Goal: Find specific page/section: Find specific page/section

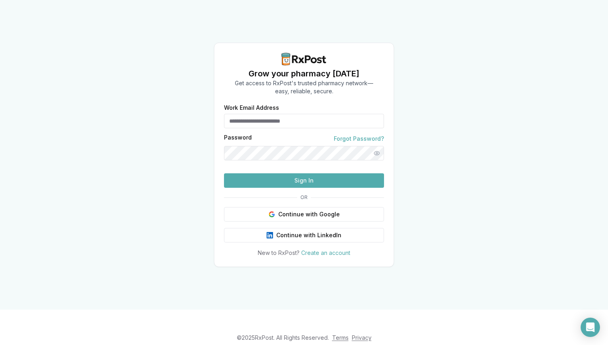
type input "**********"
click at [275, 188] on button "Sign In" at bounding box center [304, 180] width 160 height 14
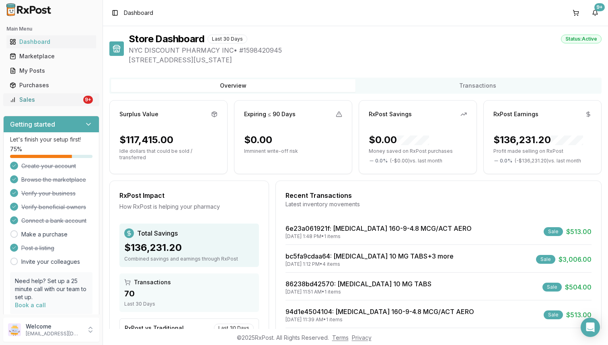
click at [84, 100] on div "9+" at bounding box center [88, 100] width 10 height 8
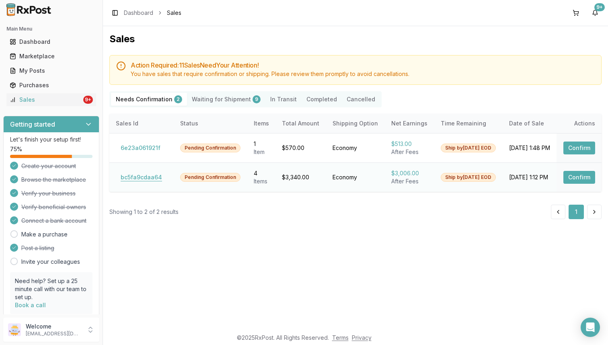
click at [146, 177] on button "bc5fa9cdaa64" at bounding box center [141, 177] width 51 height 13
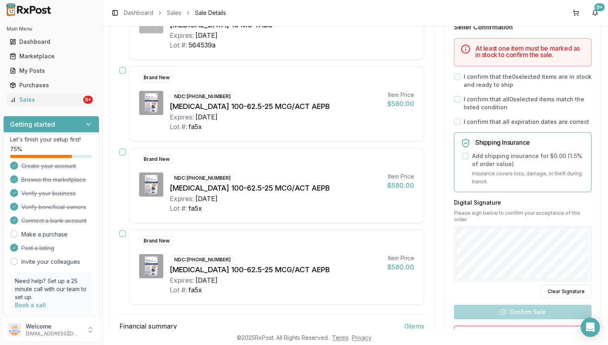
scroll to position [174, 0]
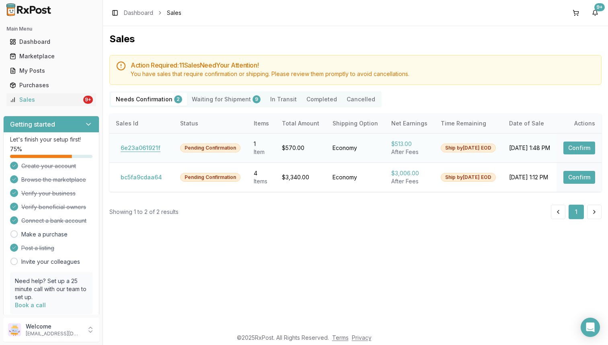
click at [148, 153] on button "6e23a061921f" at bounding box center [140, 148] width 49 height 13
